Goal: Transaction & Acquisition: Purchase product/service

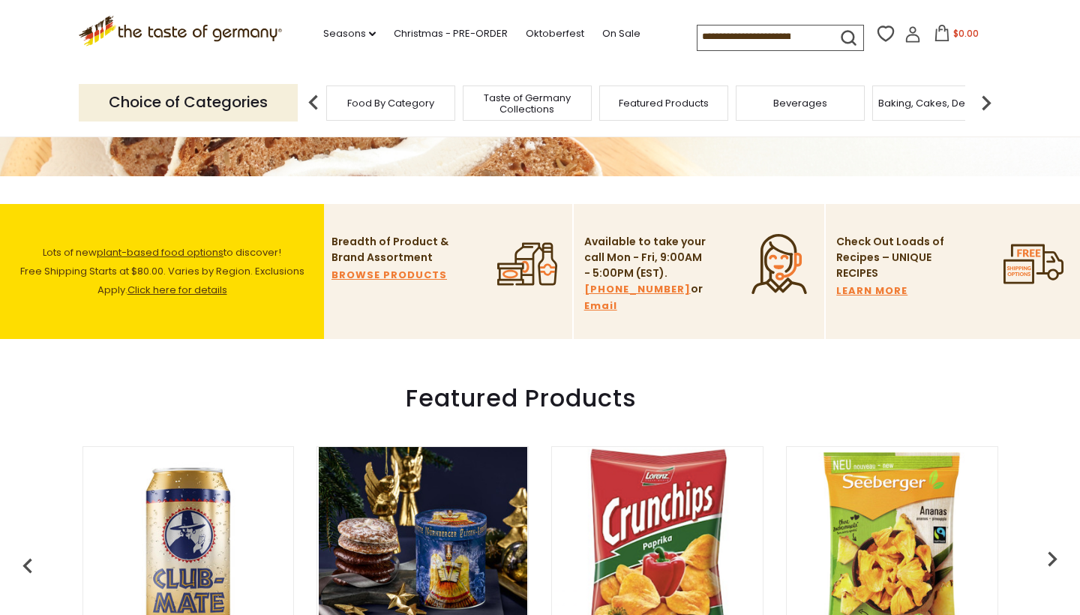
scroll to position [196, 0]
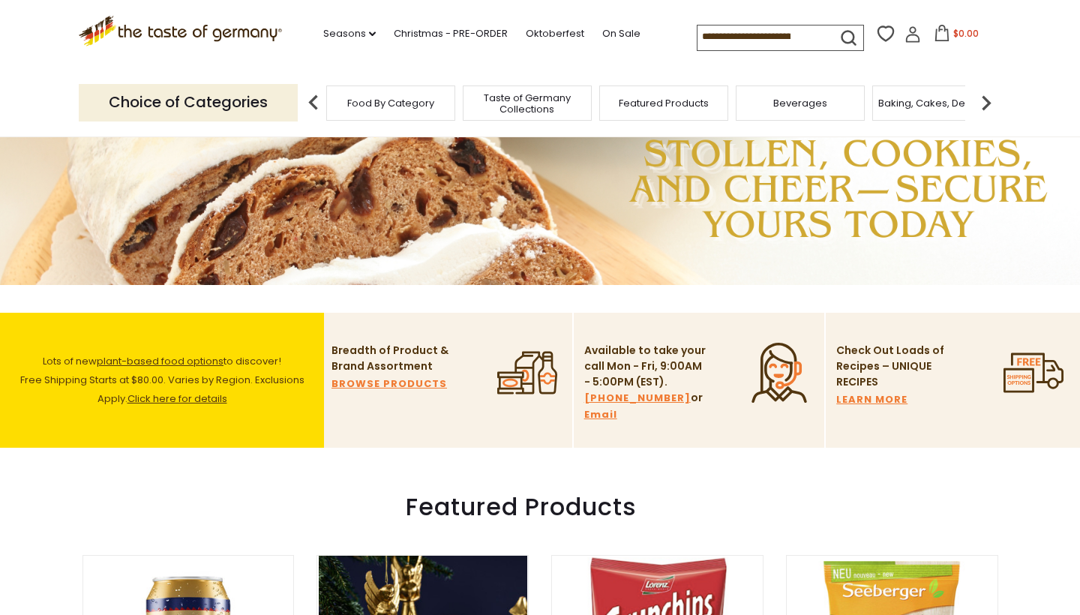
click at [697, 28] on input at bounding box center [760, 35] width 127 height 21
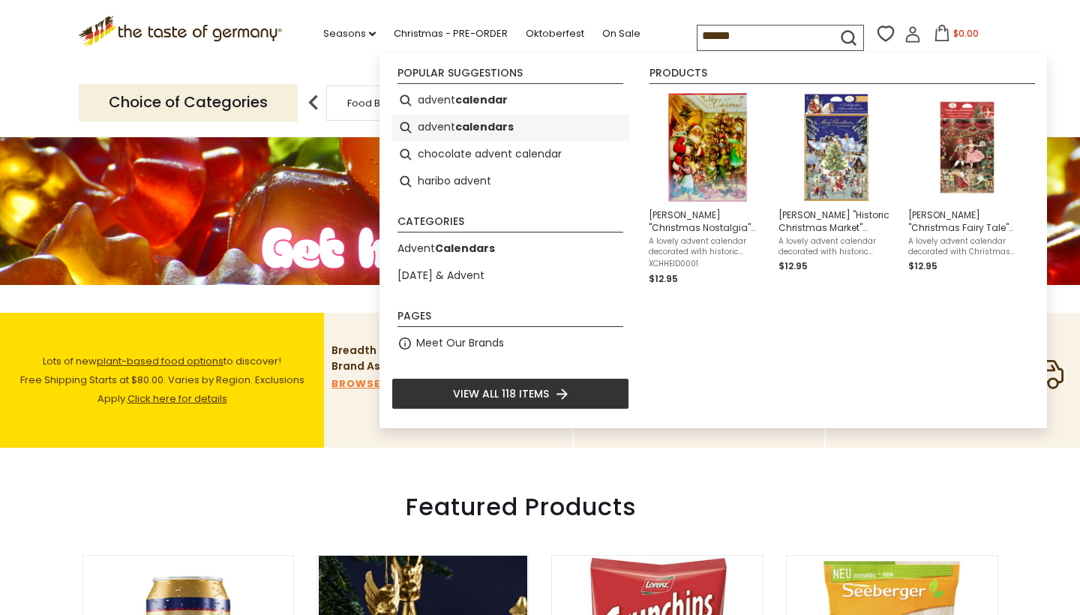
click at [458, 130] on b "calendars" at bounding box center [484, 126] width 58 height 17
type input "**********"
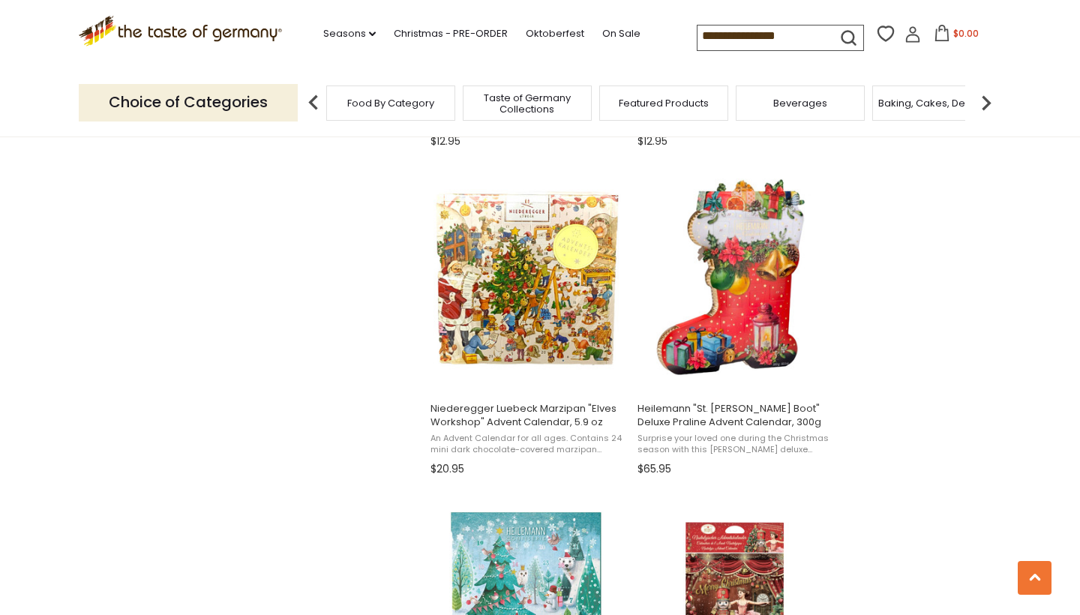
scroll to position [1232, 0]
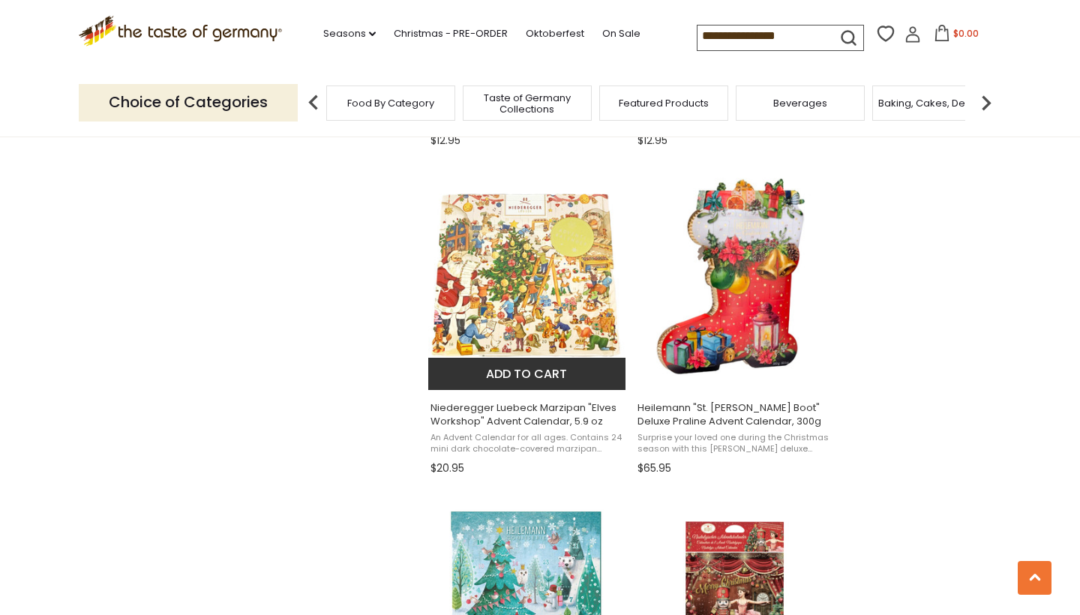
click at [499, 304] on img "Niederegger Luebeck Marzipan" at bounding box center [527, 277] width 199 height 199
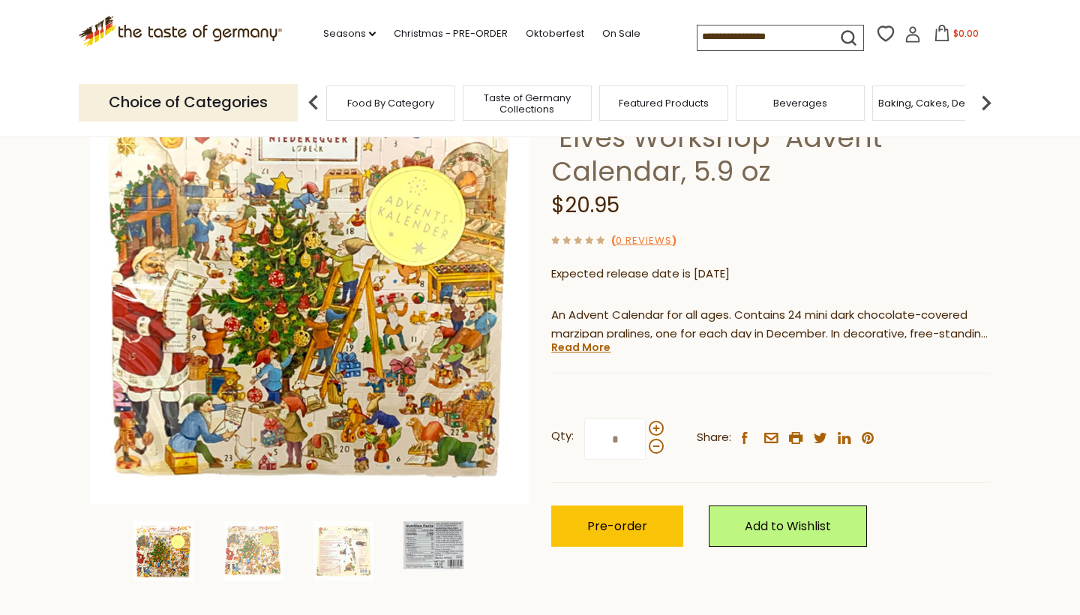
scroll to position [152, 0]
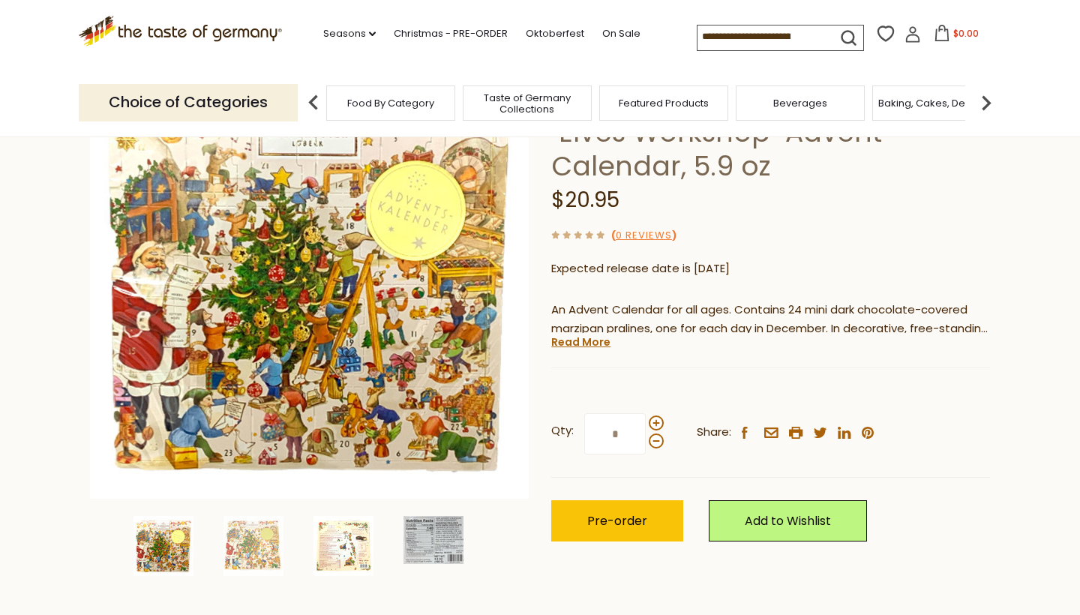
click at [343, 535] on img at bounding box center [343, 546] width 60 height 60
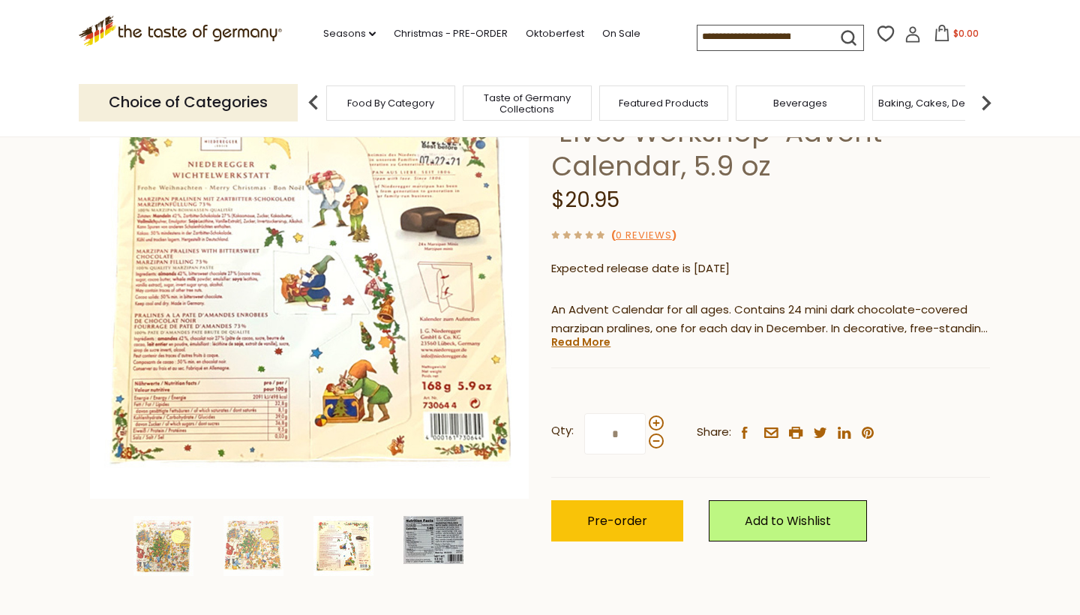
click at [425, 535] on img at bounding box center [433, 540] width 60 height 48
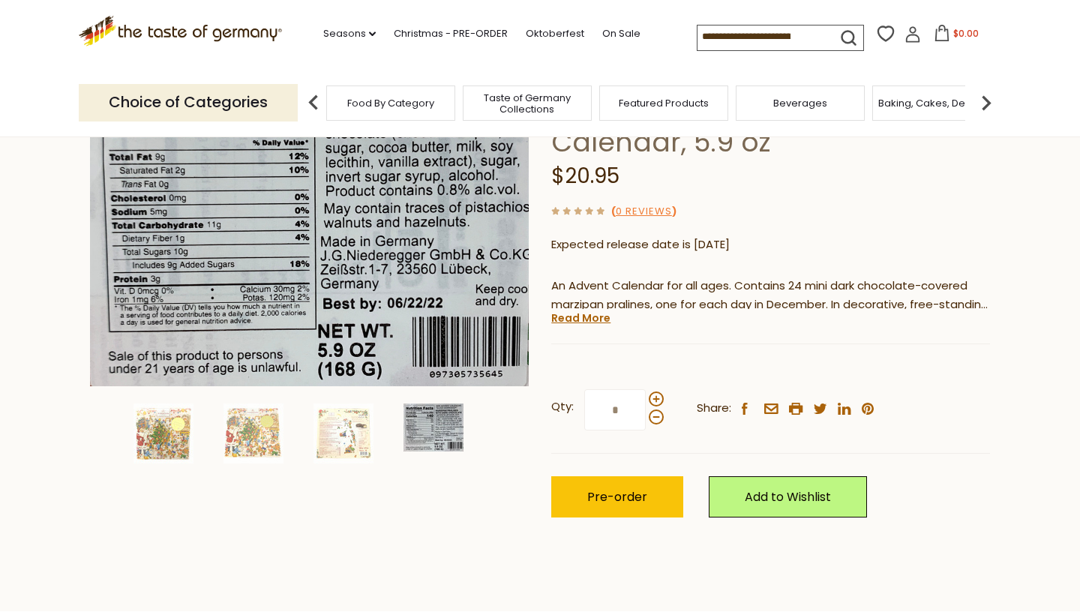
scroll to position [180, 0]
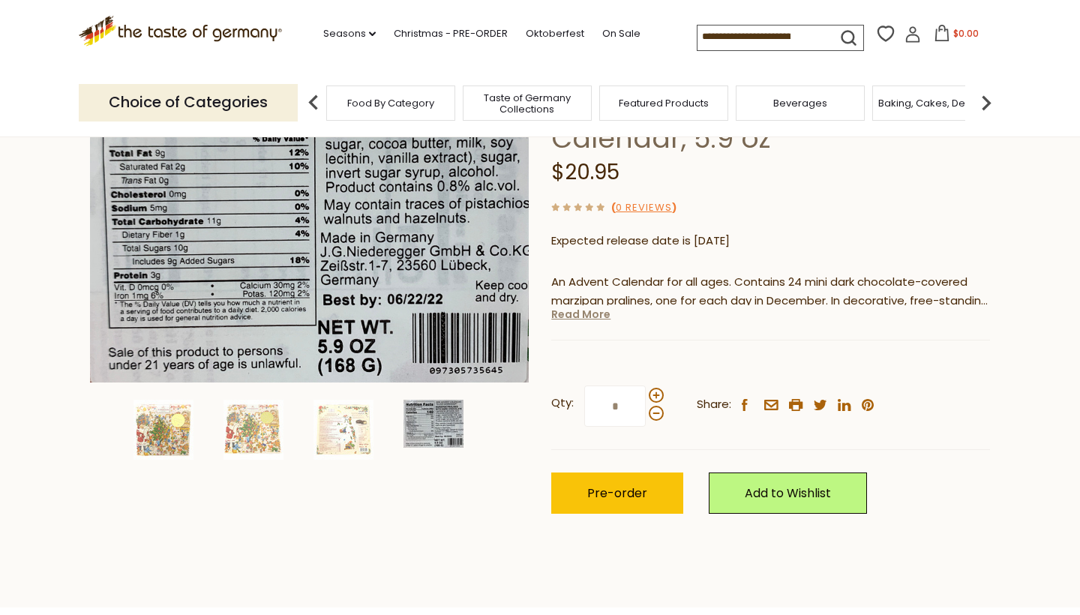
click at [580, 310] on link "Read More" at bounding box center [580, 314] width 59 height 15
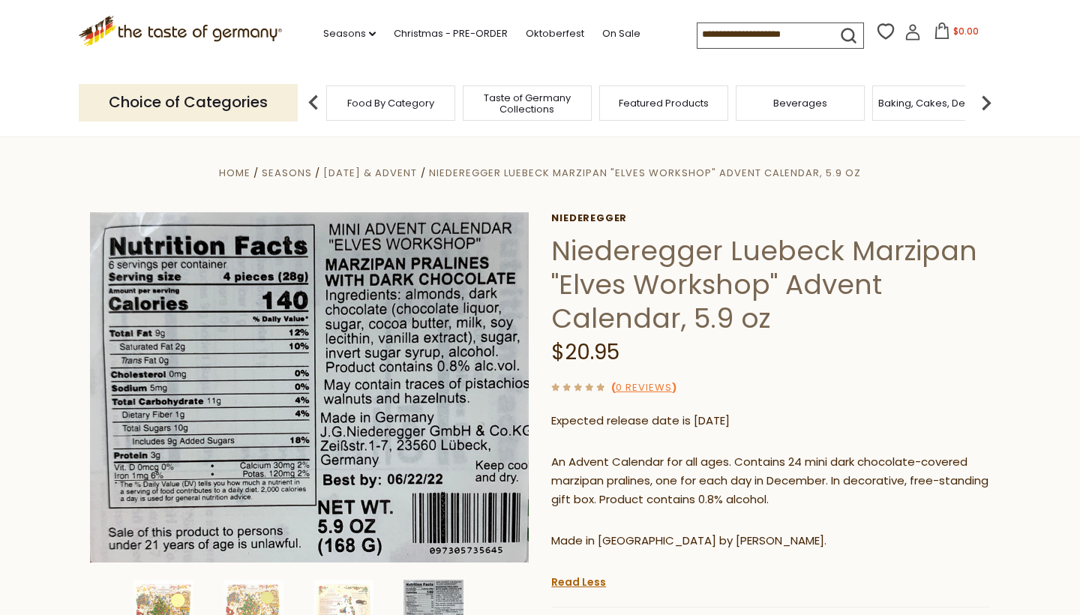
scroll to position [0, 0]
click at [253, 588] on img at bounding box center [253, 609] width 60 height 60
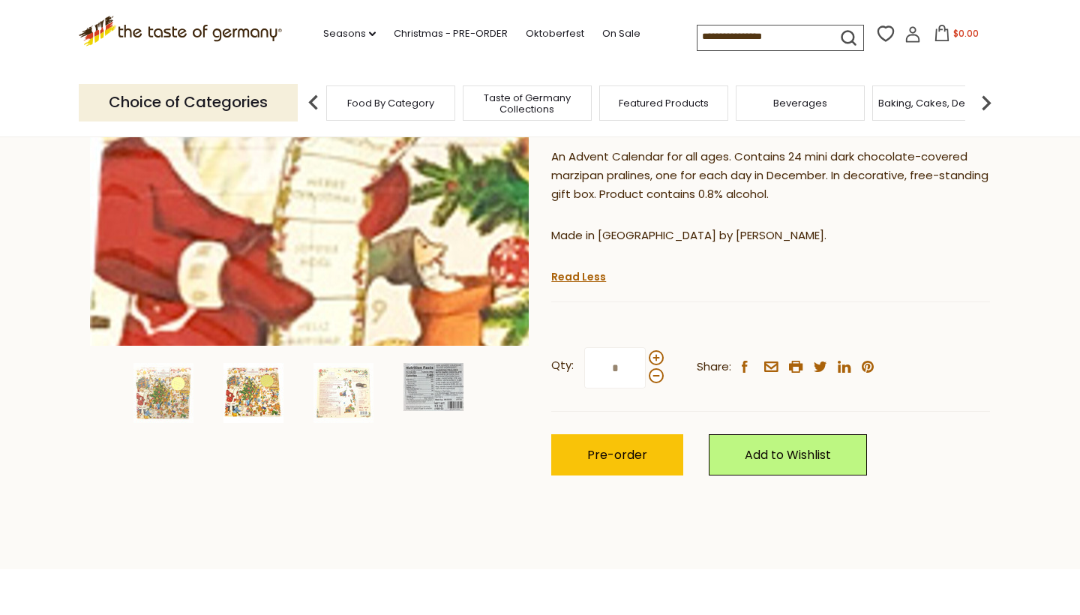
scroll to position [311, 0]
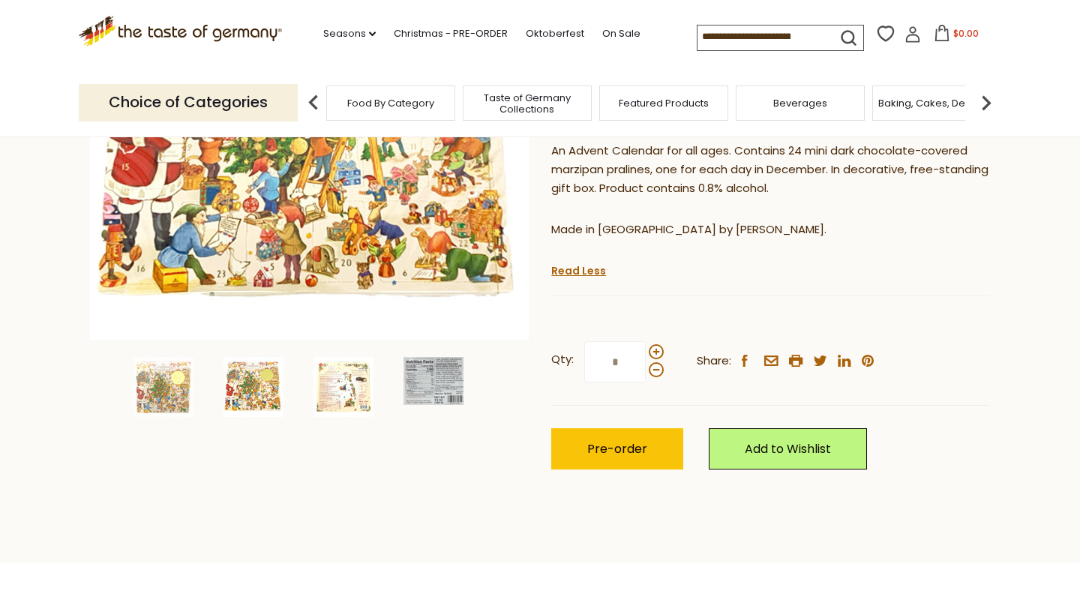
click at [331, 376] on img at bounding box center [343, 387] width 60 height 60
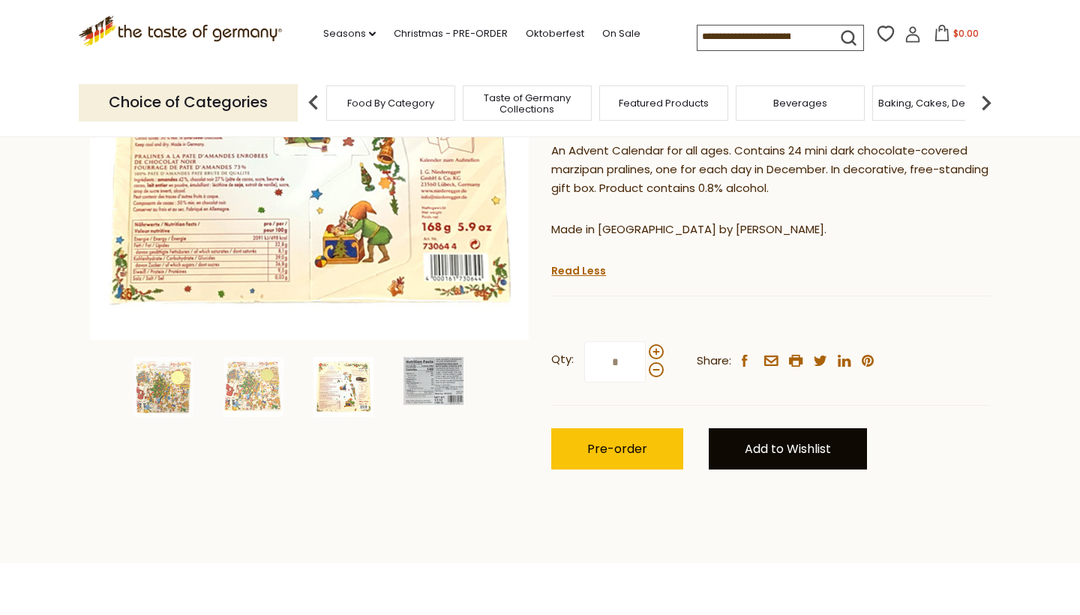
click at [819, 435] on link "Add to Wishlist" at bounding box center [787, 448] width 158 height 41
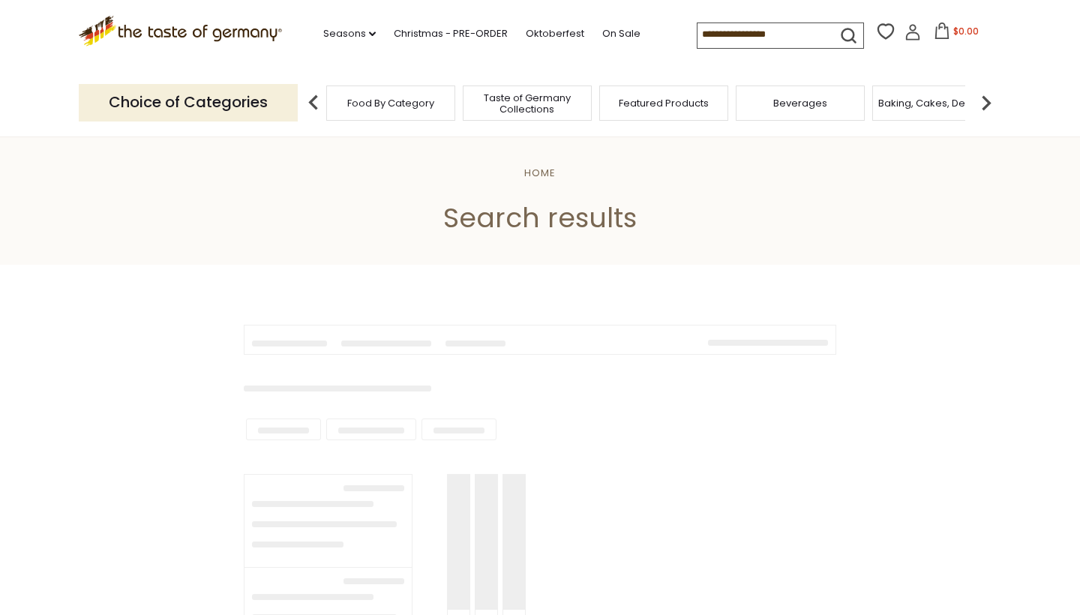
type input "**********"
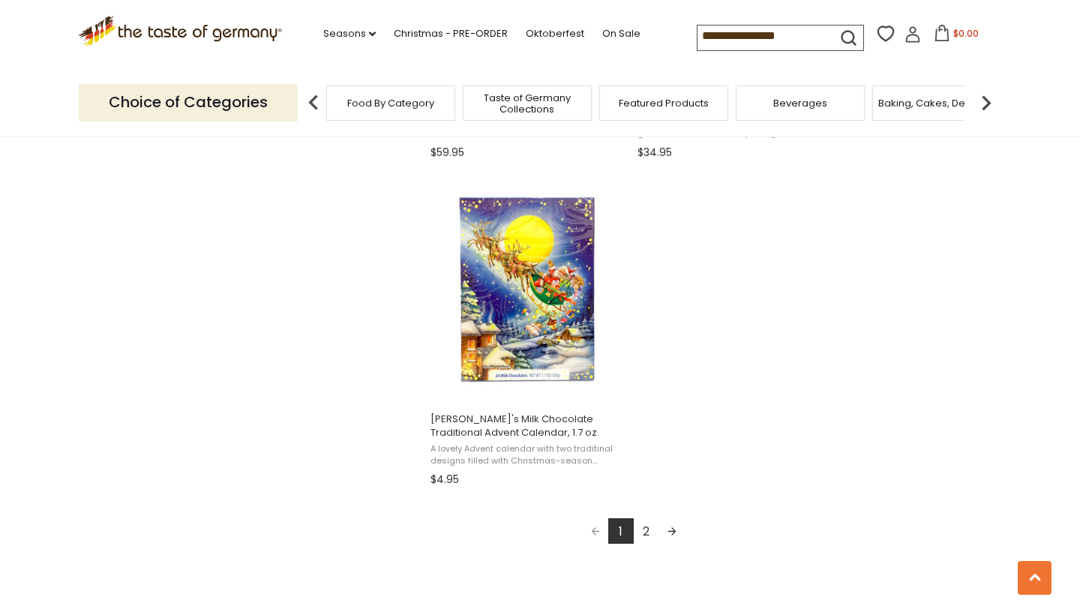
scroll to position [2541, 0]
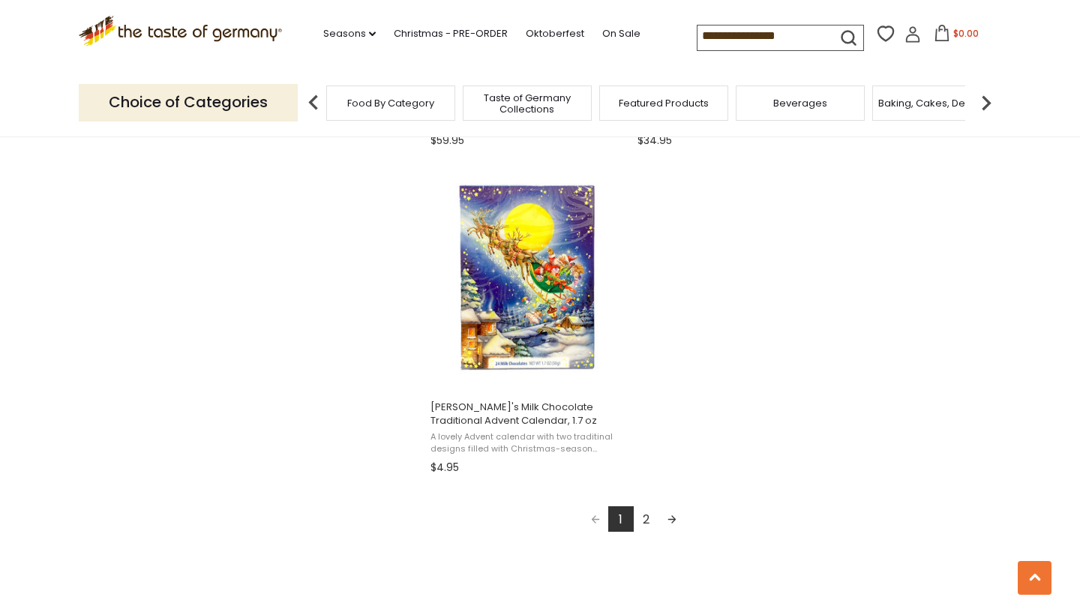
click at [670, 511] on link "Next page" at bounding box center [671, 518] width 25 height 25
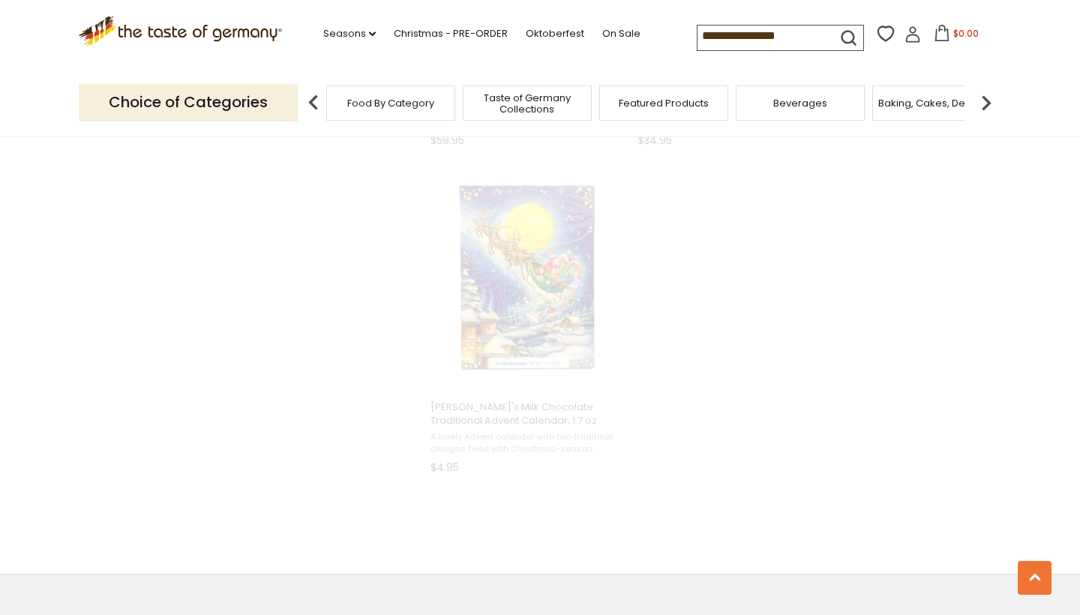
scroll to position [1200, 0]
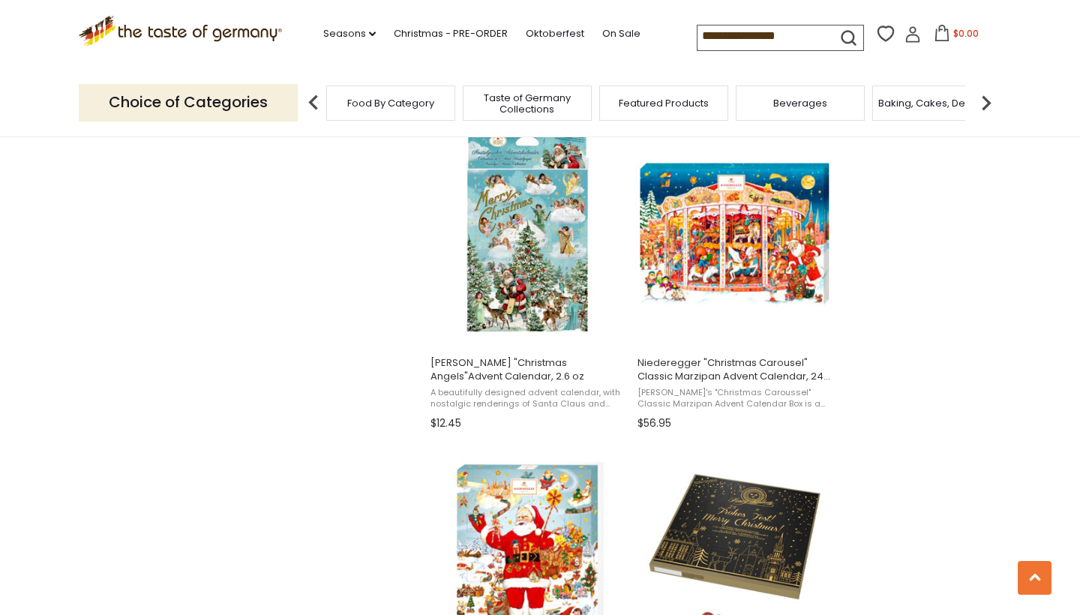
scroll to position [1279, 0]
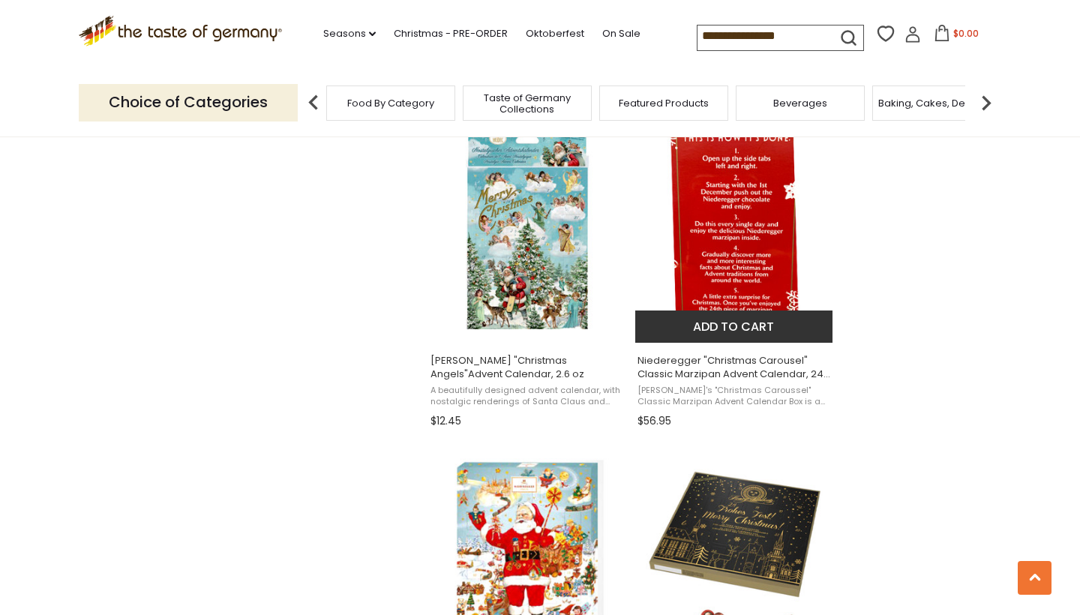
click at [719, 354] on span "Niederegger "Christmas Carousel" Classic Marzipan Advent Calendar, 24 pc." at bounding box center [734, 367] width 194 height 27
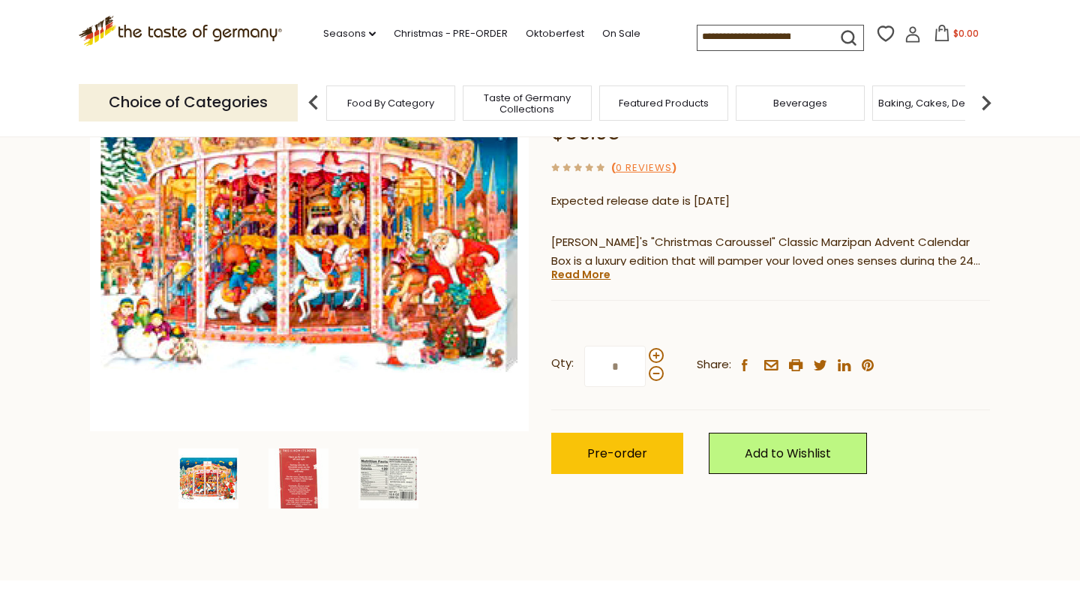
scroll to position [225, 0]
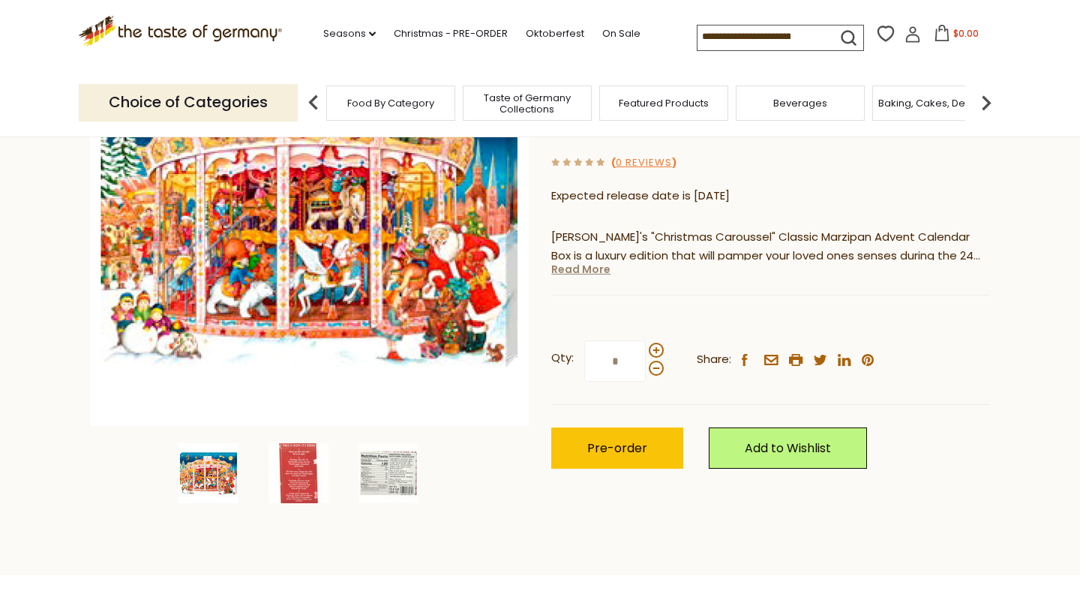
click at [596, 267] on link "Read More" at bounding box center [580, 269] width 59 height 15
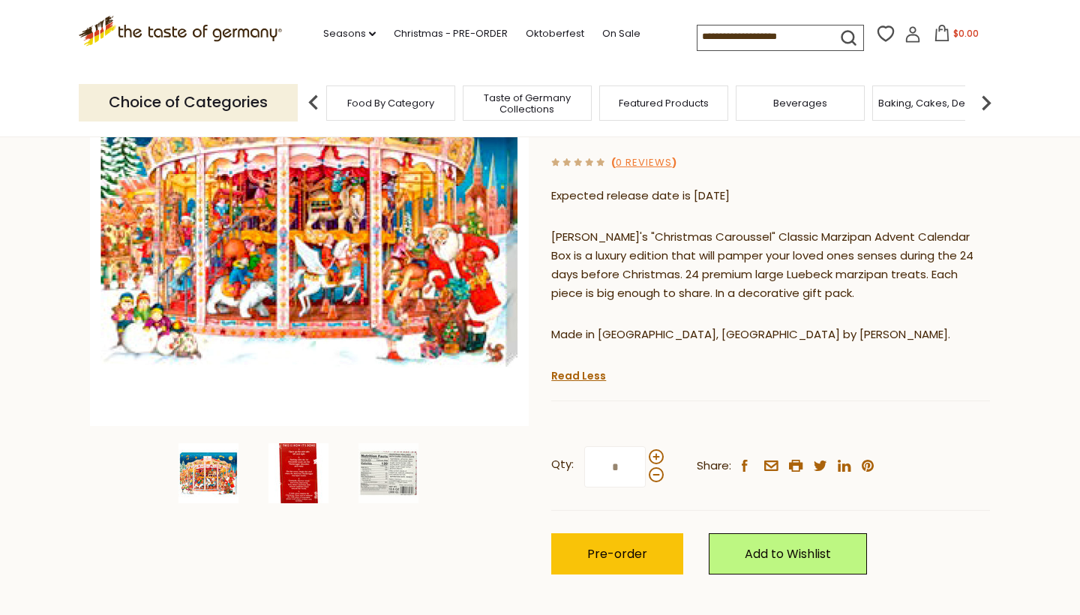
click at [310, 478] on img at bounding box center [298, 473] width 60 height 60
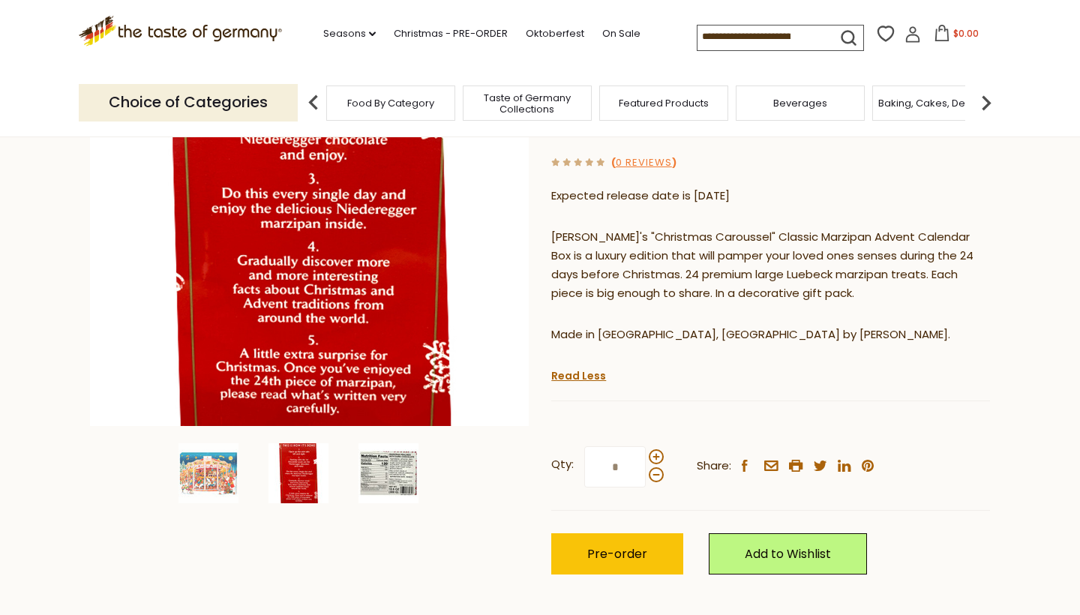
click at [394, 472] on img at bounding box center [388, 473] width 60 height 60
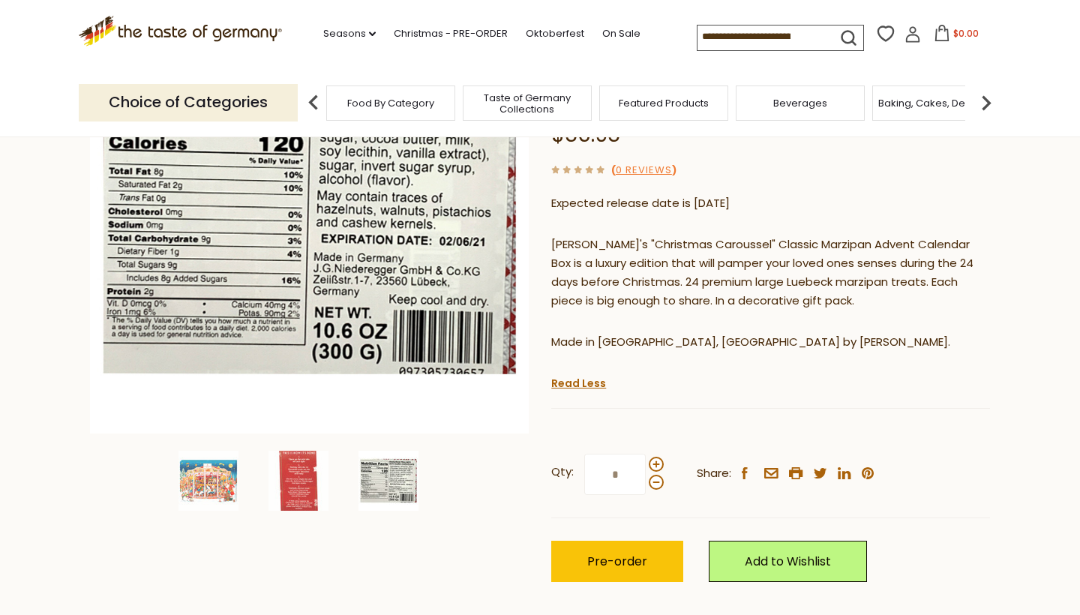
scroll to position [193, 0]
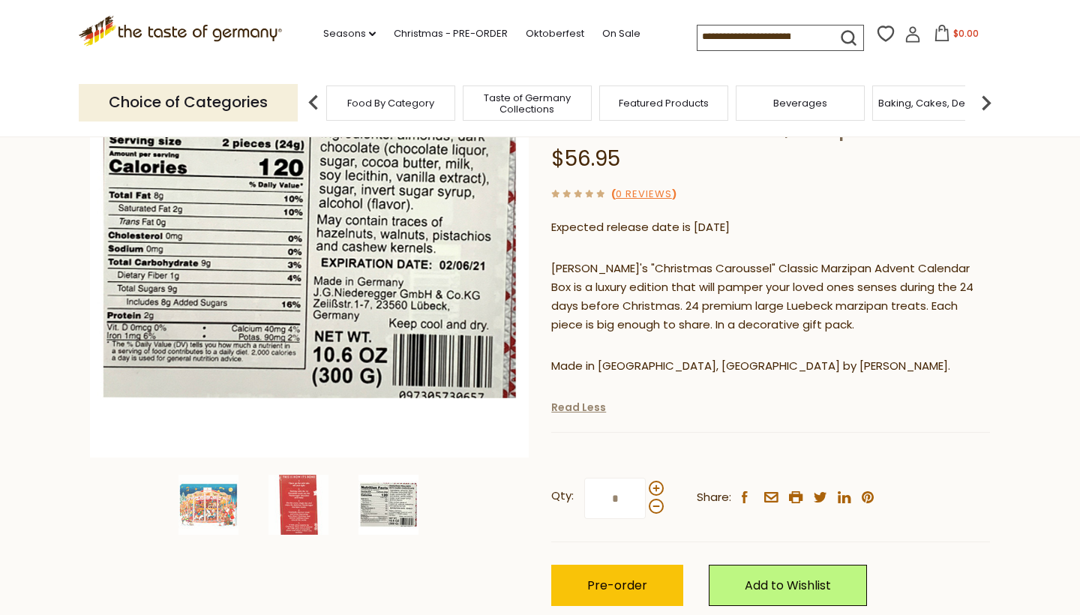
click at [577, 400] on link "Read Less" at bounding box center [578, 407] width 55 height 15
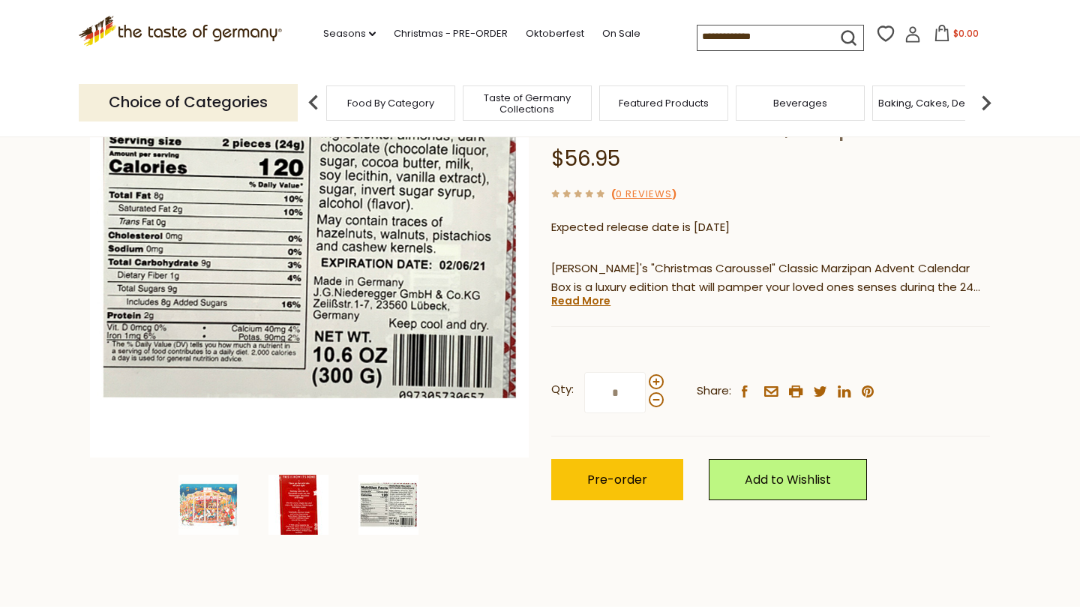
click at [270, 490] on img at bounding box center [298, 505] width 60 height 60
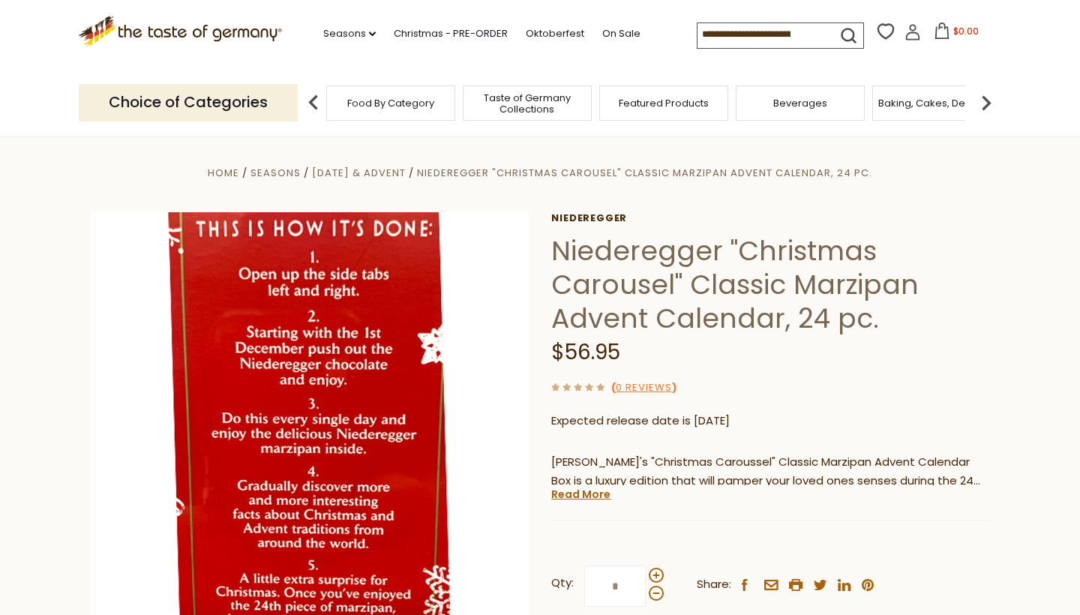
scroll to position [0, 0]
click at [394, 28] on link "Christmas - PRE-ORDER" at bounding box center [451, 33] width 114 height 16
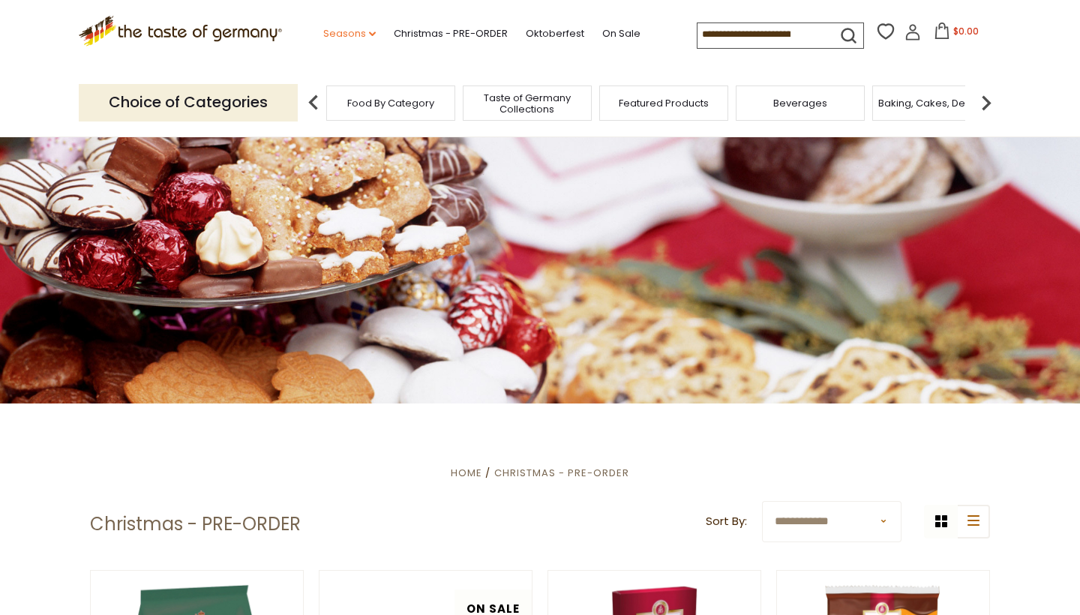
click at [323, 31] on link "Seasons dropdown_arrow" at bounding box center [349, 33] width 52 height 16
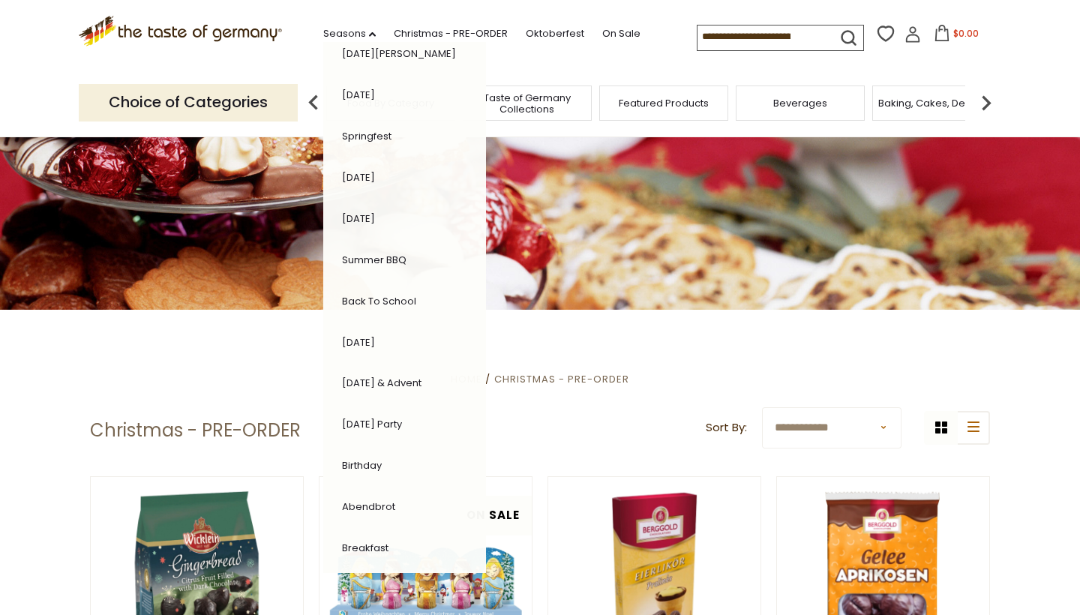
scroll to position [95, 0]
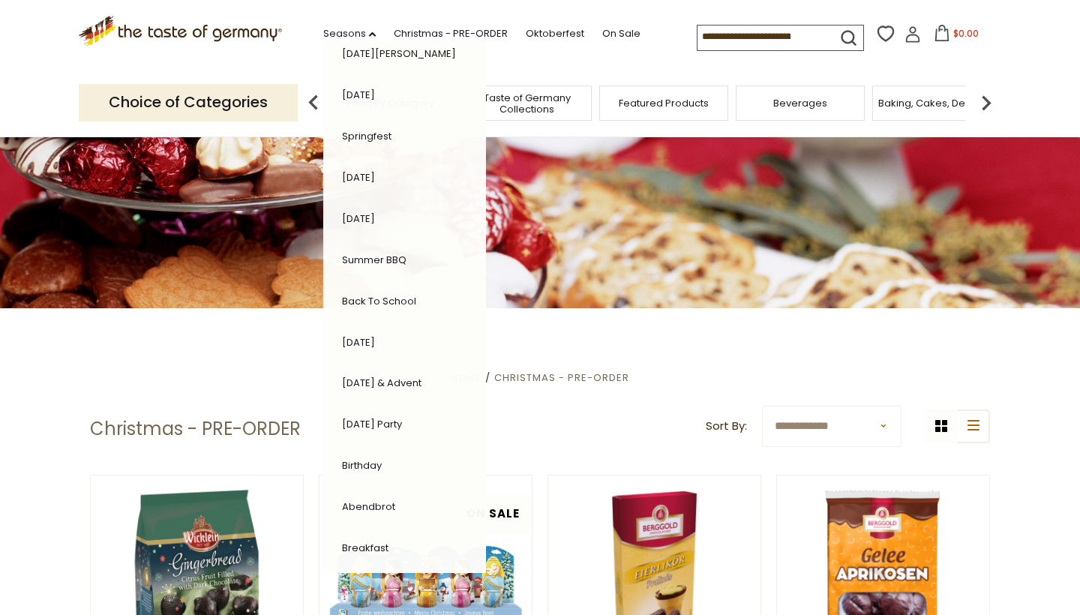
click at [342, 376] on link "[DATE] & Advent" at bounding box center [381, 383] width 79 height 14
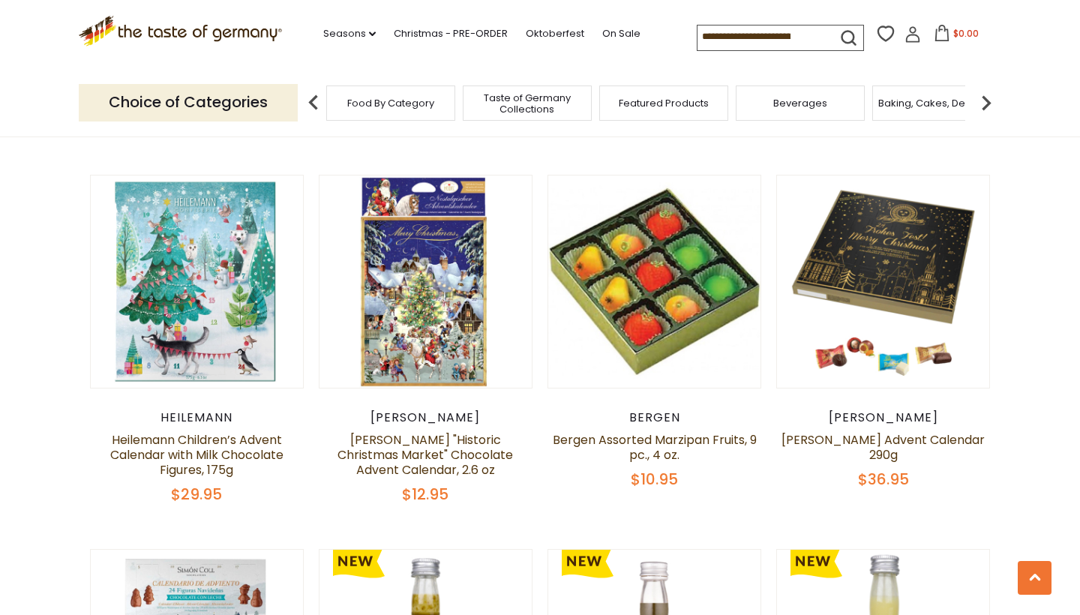
scroll to position [1154, 0]
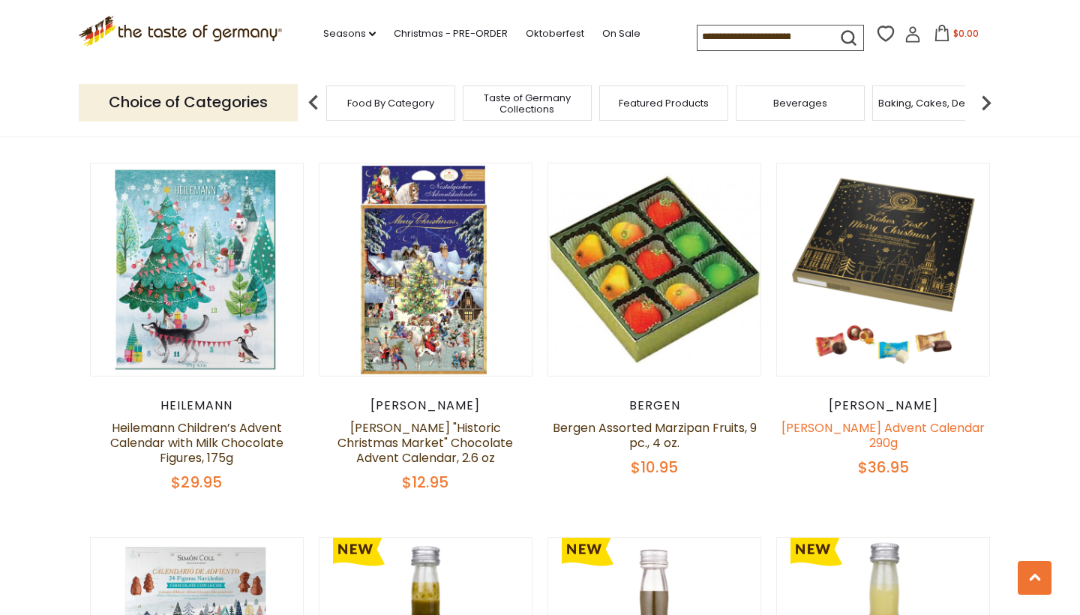
click at [863, 419] on link "[PERSON_NAME] Advent Calendar 290g" at bounding box center [882, 435] width 203 height 32
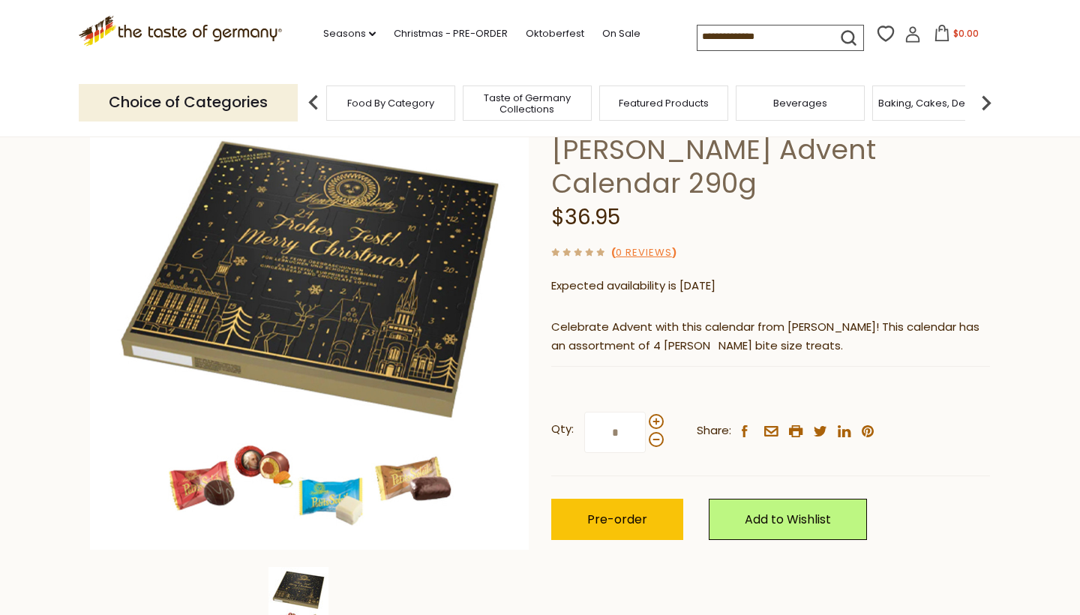
scroll to position [101, 0]
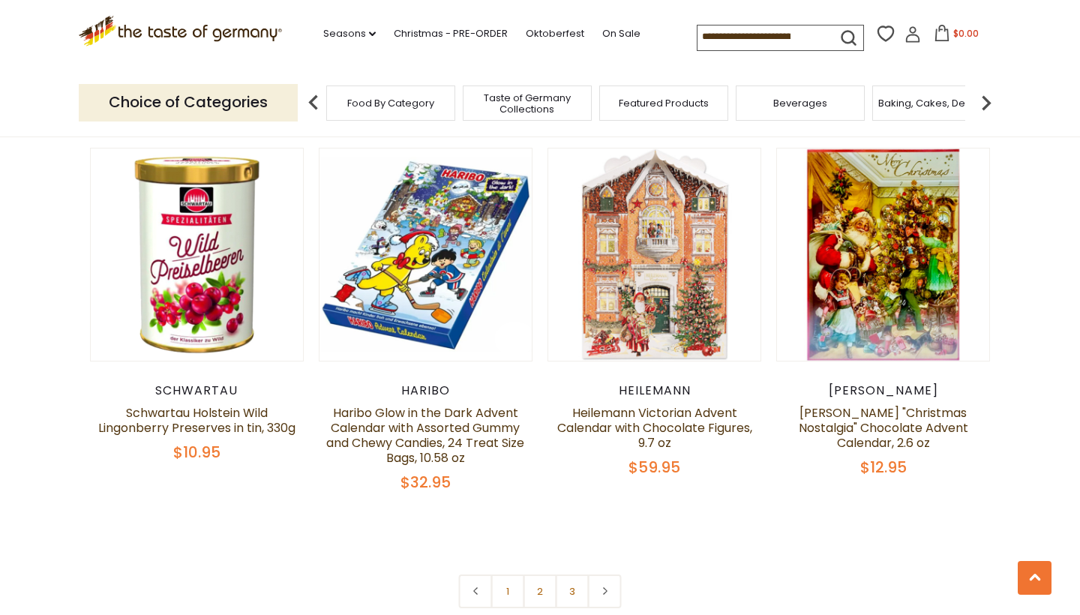
scroll to position [3382, 0]
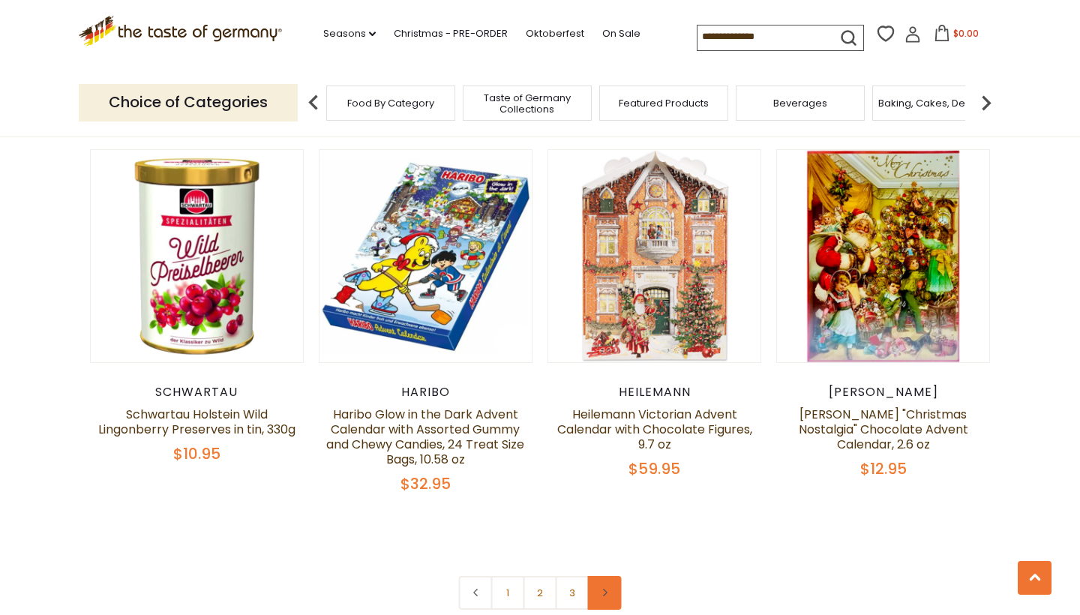
click at [612, 576] on link at bounding box center [605, 593] width 34 height 34
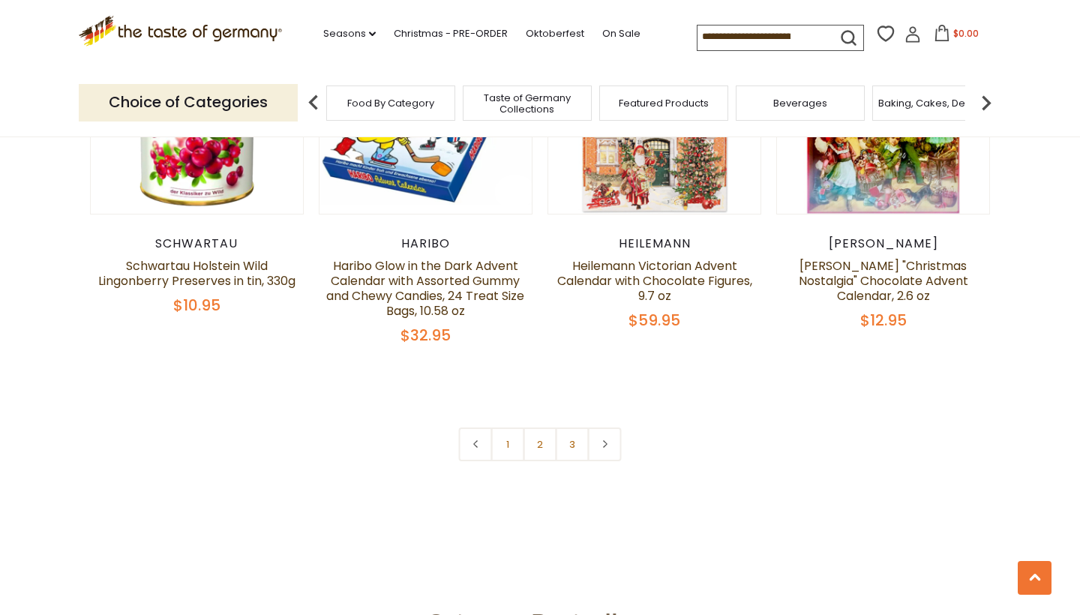
scroll to position [3517, 0]
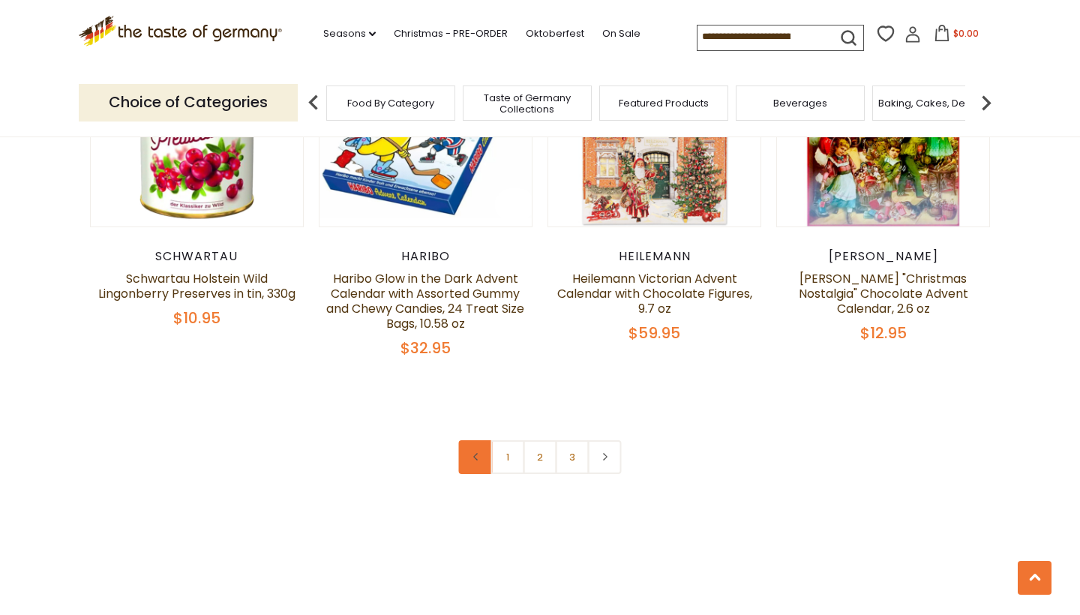
click at [473, 453] on icon at bounding box center [475, 456] width 9 height 7
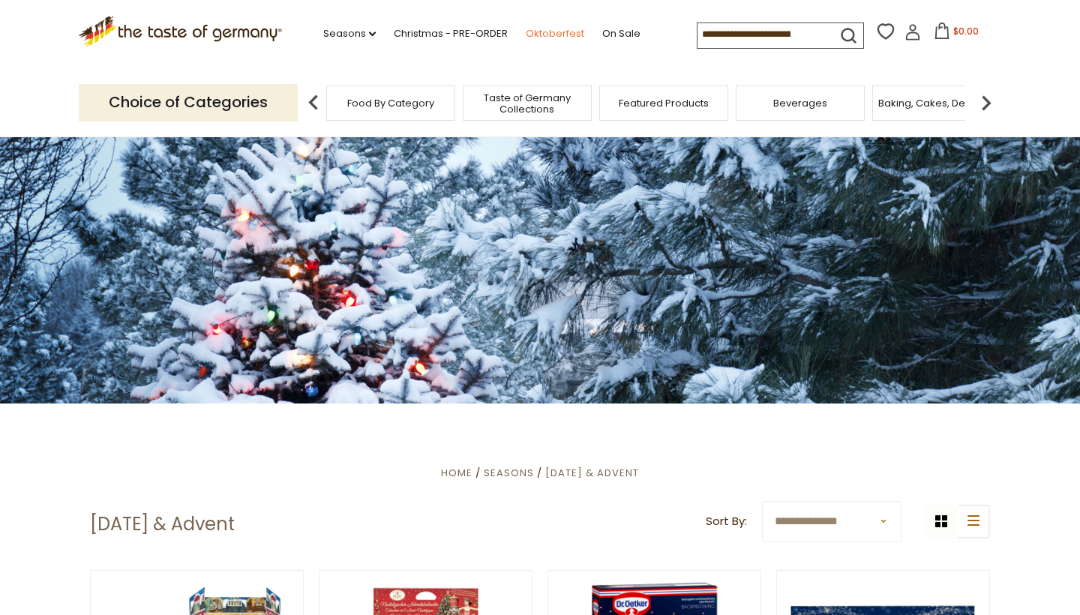
scroll to position [0, 0]
click at [323, 27] on link "Seasons dropdown_arrow" at bounding box center [349, 33] width 52 height 16
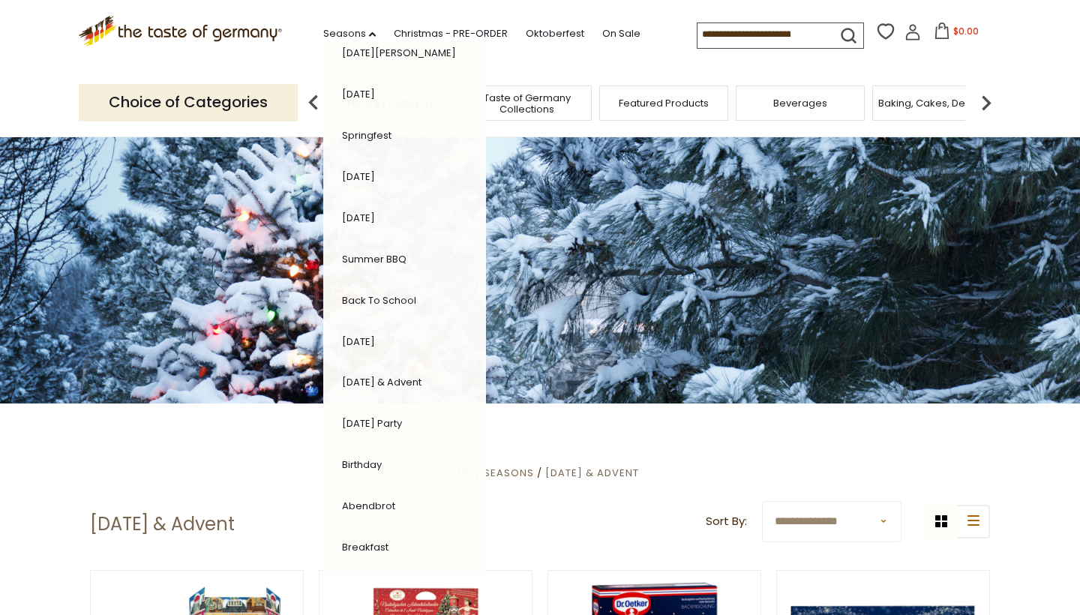
scroll to position [224, 0]
click at [342, 335] on link "[DATE]" at bounding box center [358, 342] width 33 height 14
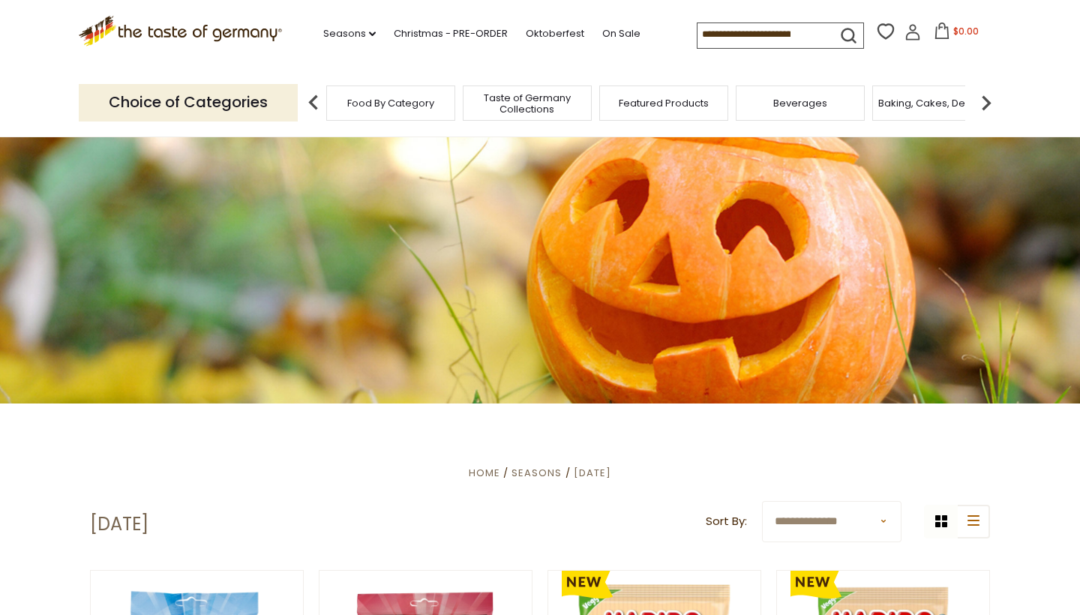
click at [505, 103] on span "Taste of Germany Collections" at bounding box center [527, 103] width 120 height 22
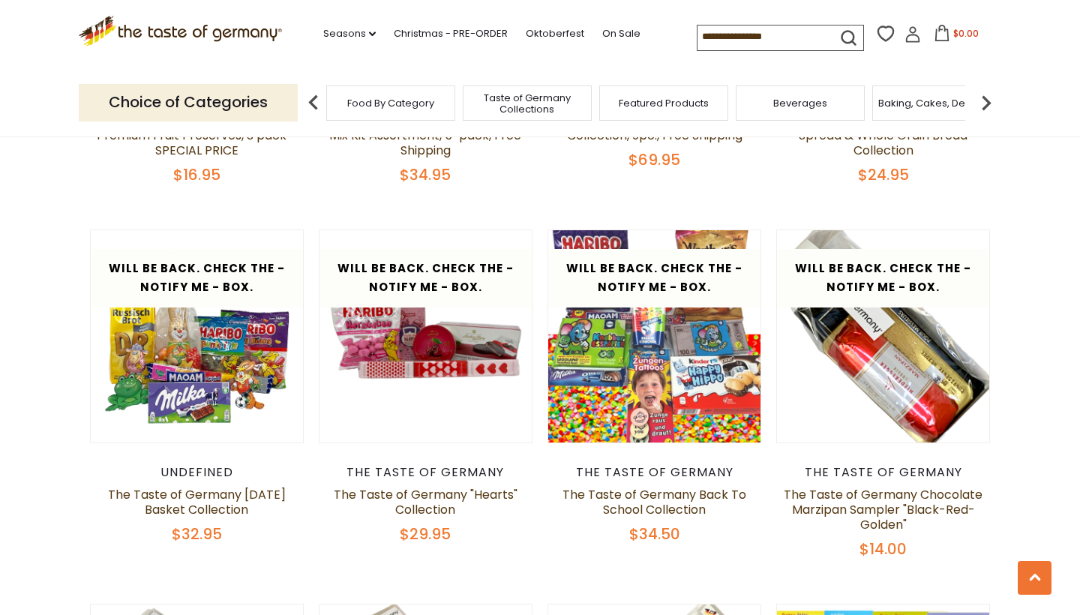
scroll to position [2286, 0]
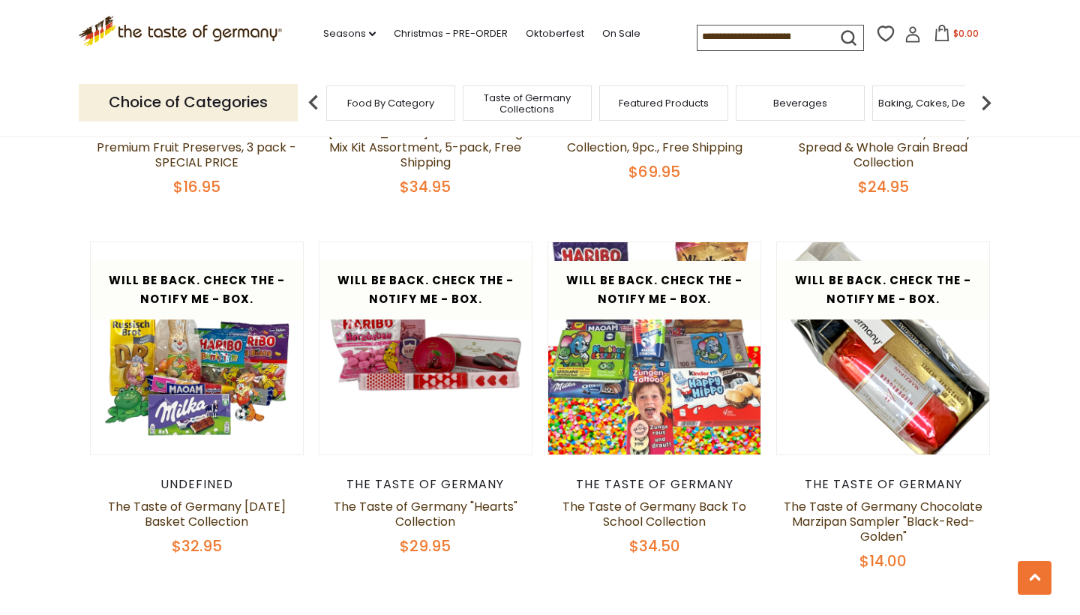
click at [375, 105] on span "Food By Category" at bounding box center [390, 102] width 87 height 11
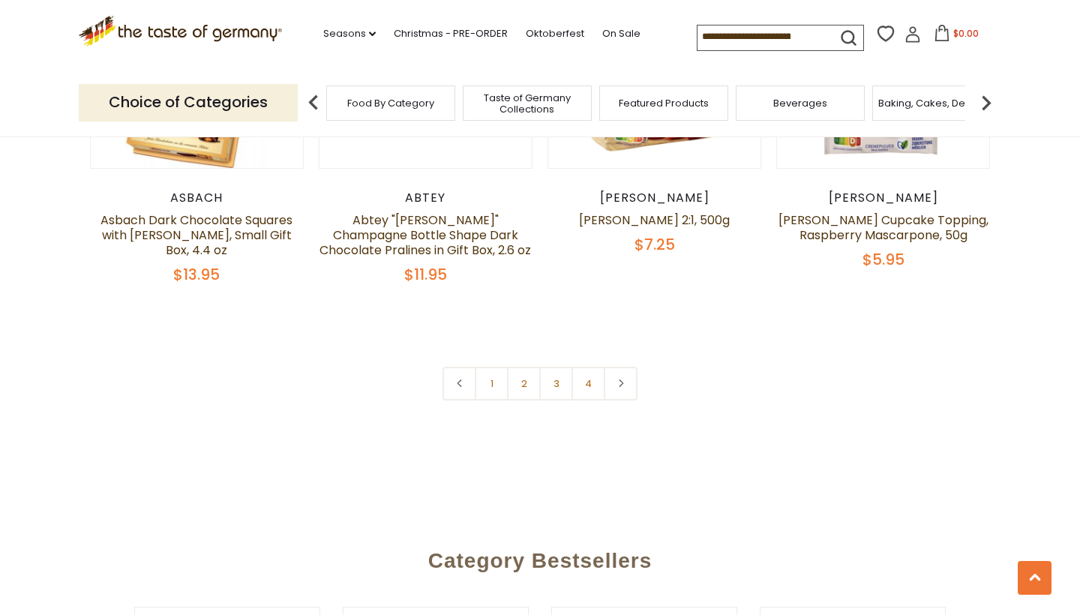
scroll to position [3343, 0]
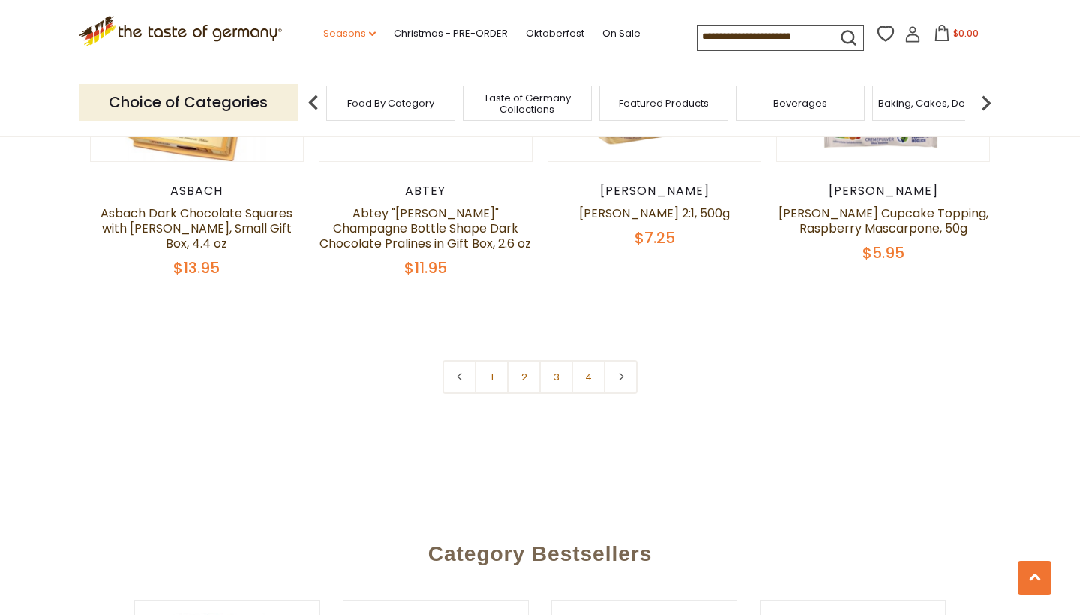
click at [323, 27] on link "Seasons dropdown_arrow" at bounding box center [349, 33] width 52 height 16
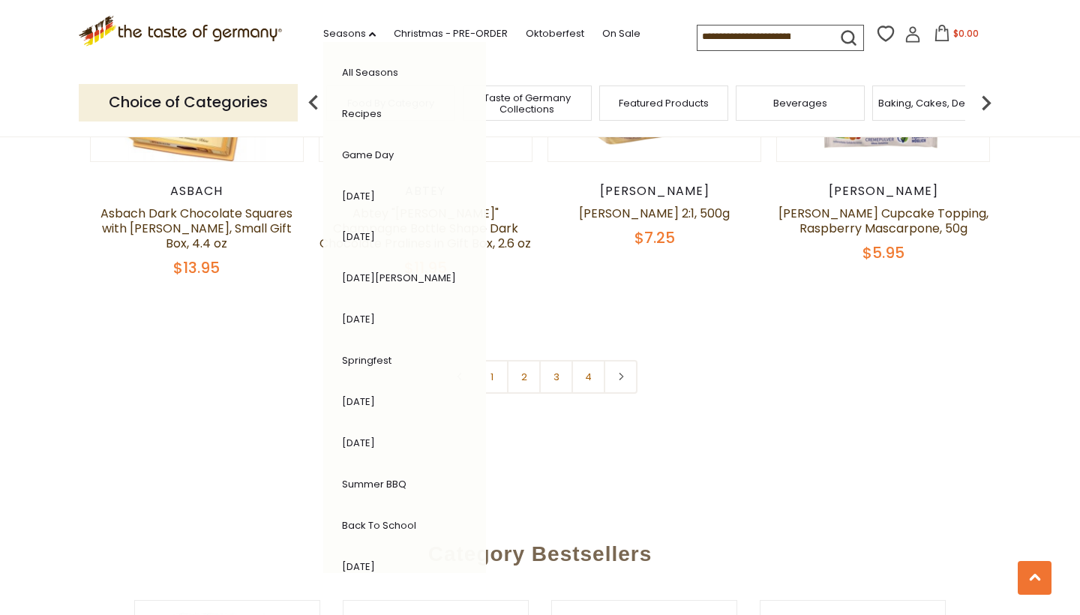
click at [342, 355] on link "Springfest" at bounding box center [366, 360] width 49 height 14
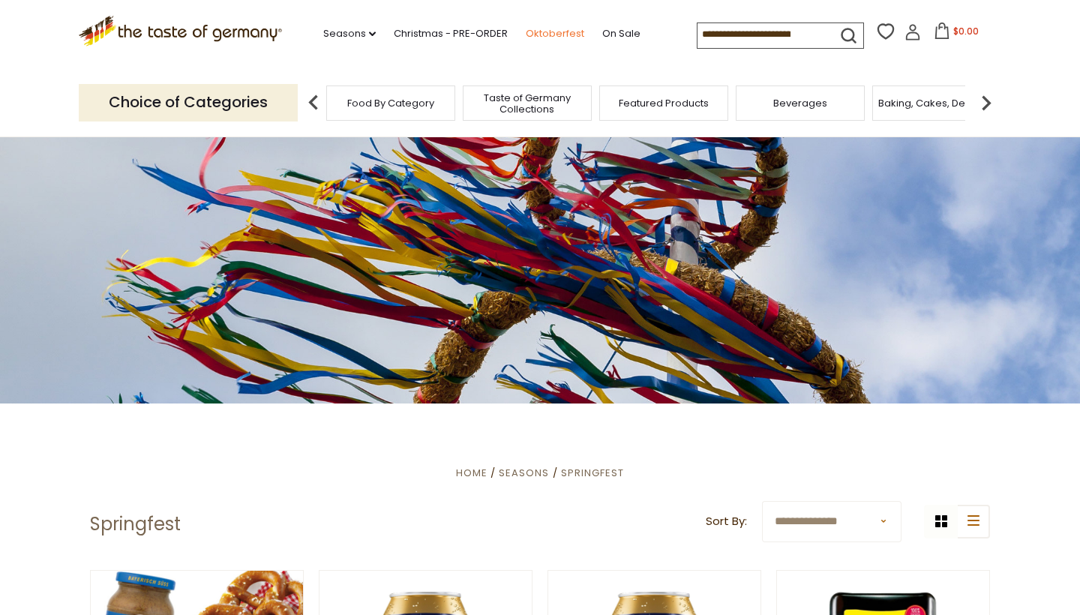
click at [526, 25] on link "Oktoberfest" at bounding box center [555, 33] width 58 height 16
